Goal: Transaction & Acquisition: Purchase product/service

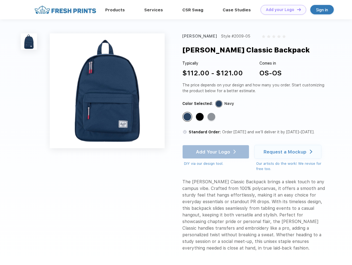
click at [281, 10] on link "Add your Logo Design Tool" at bounding box center [283, 10] width 46 height 10
click at [0, 0] on div "Design Tool" at bounding box center [0, 0] width 0 height 0
click at [296, 9] on link "Add your Logo Design Tool" at bounding box center [283, 10] width 46 height 10
click at [29, 41] on img at bounding box center [29, 41] width 16 height 16
click at [188, 117] on div "Standard Color" at bounding box center [187, 117] width 8 height 8
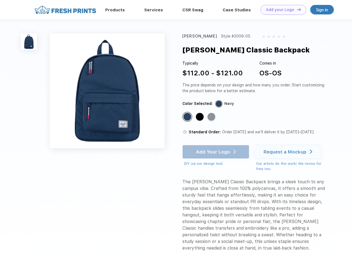
click at [200, 117] on div "Standard Color" at bounding box center [200, 117] width 8 height 8
click at [212, 117] on div "Standard Color" at bounding box center [211, 117] width 8 height 8
click at [216, 152] on div "Add Your Logo DIY via our design tool. Ah shoot! This product isn't up in our d…" at bounding box center [215, 156] width 67 height 22
click at [288, 152] on div "Request a Mockup" at bounding box center [284, 152] width 43 height 6
